Goal: Task Accomplishment & Management: Manage account settings

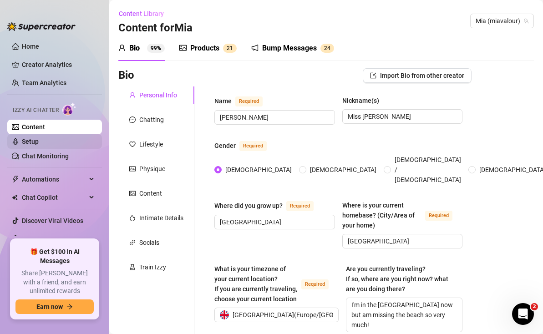
click at [37, 138] on link "Setup" at bounding box center [30, 141] width 17 height 7
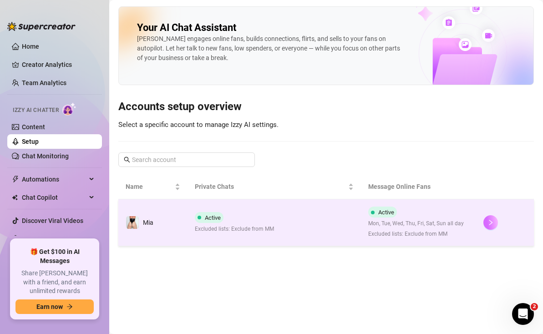
click at [487, 226] on button "button" at bounding box center [490, 222] width 15 height 15
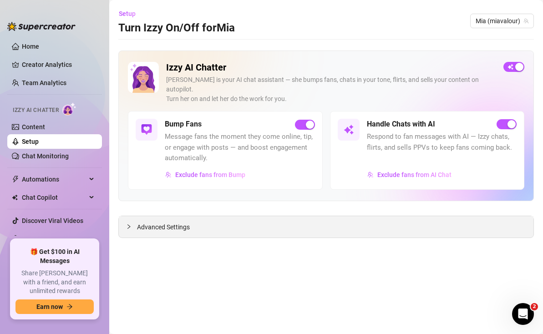
click at [167, 222] on span "Advanced Settings" at bounding box center [163, 227] width 53 height 10
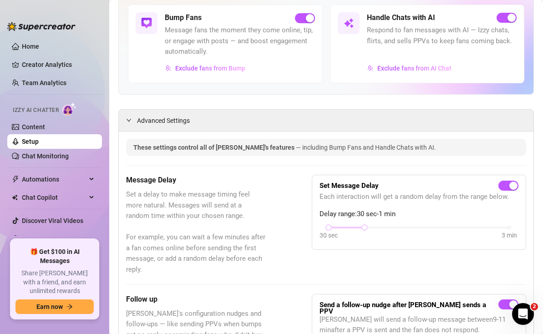
scroll to position [114, 0]
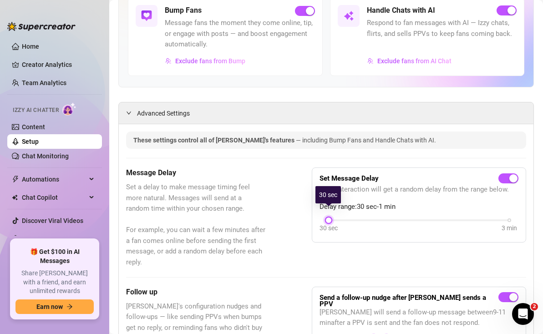
drag, startPoint x: 366, startPoint y: 211, endPoint x: 344, endPoint y: 210, distance: 21.4
click at [344, 217] on div "30 sec 3 min" at bounding box center [418, 219] width 181 height 4
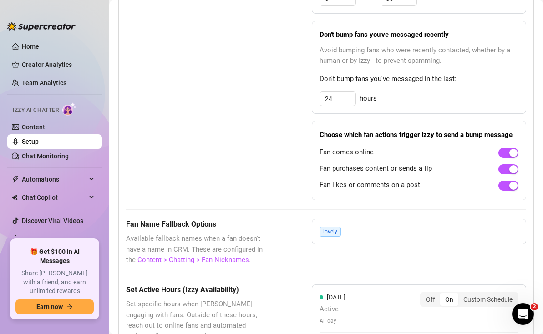
scroll to position [606, 0]
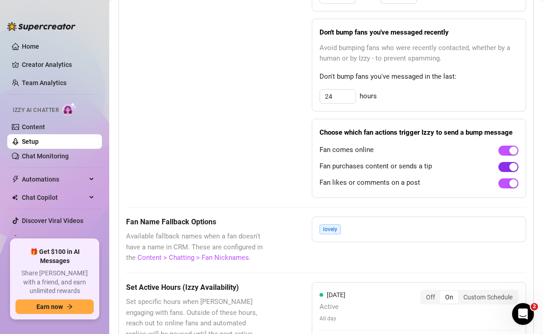
click at [511, 163] on div "button" at bounding box center [513, 167] width 8 height 8
click at [502, 163] on div "button" at bounding box center [503, 167] width 8 height 8
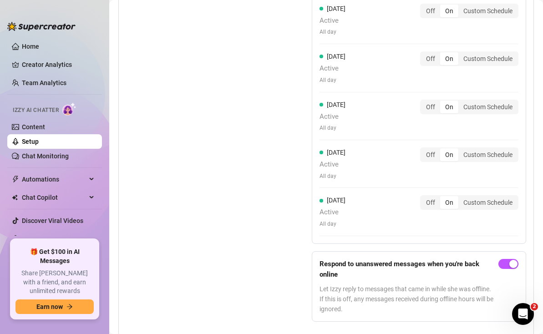
scroll to position [1005, 0]
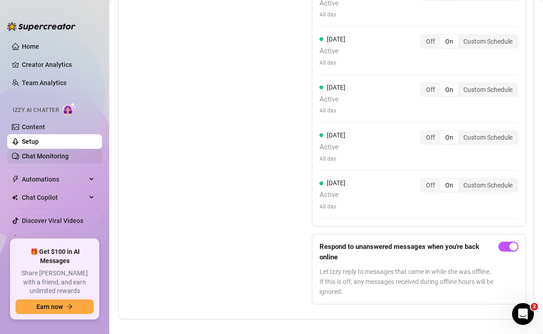
click at [63, 155] on link "Chat Monitoring" at bounding box center [45, 155] width 47 height 7
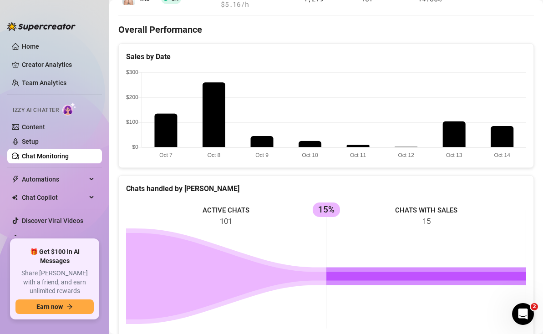
scroll to position [219, 0]
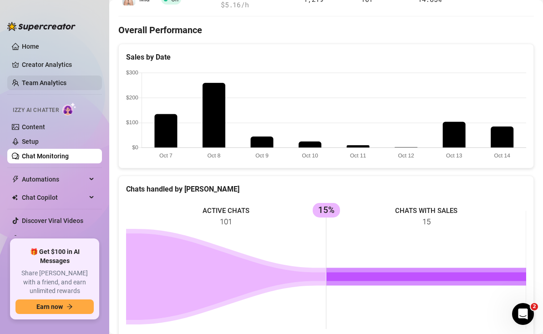
click at [50, 82] on link "Team Analytics" at bounding box center [44, 82] width 45 height 7
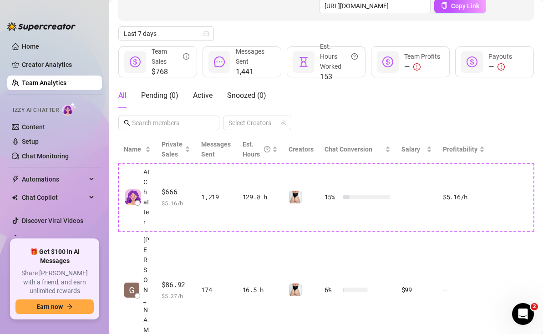
scroll to position [104, 0]
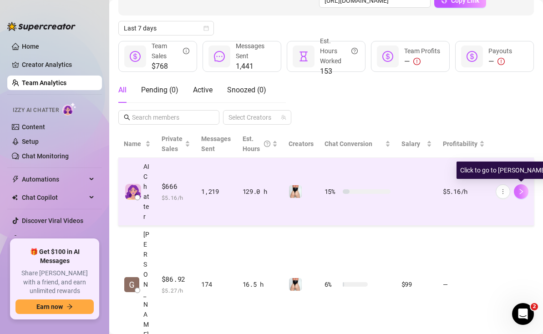
click at [520, 192] on icon "right" at bounding box center [521, 191] width 6 height 6
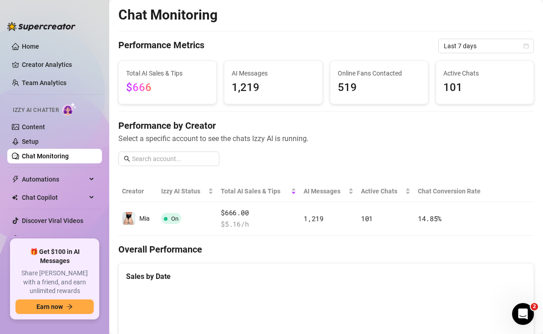
click at [55, 158] on link "Chat Monitoring" at bounding box center [45, 155] width 47 height 7
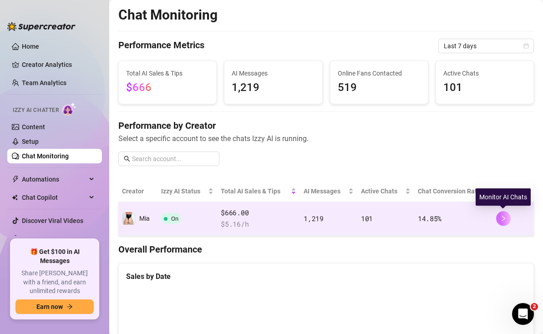
click at [506, 218] on icon "right" at bounding box center [503, 218] width 6 height 6
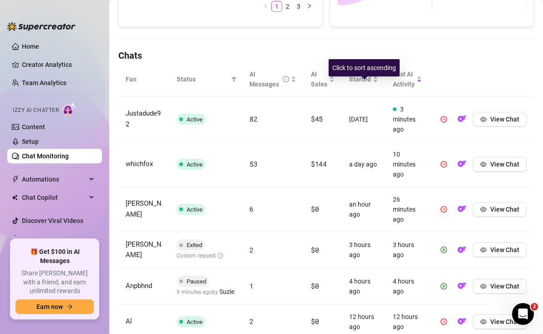
scroll to position [279, 0]
